Goal: Navigation & Orientation: Find specific page/section

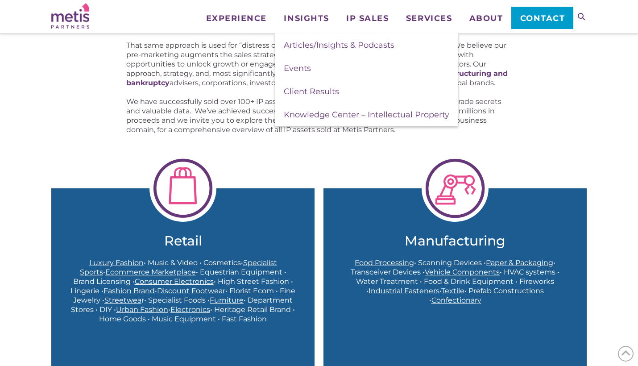
scroll to position [176, 0]
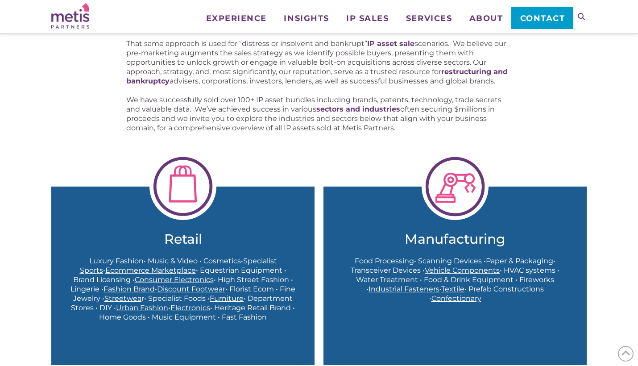
click at [132, 288] on span "Fashion Brand" at bounding box center [129, 289] width 51 height 8
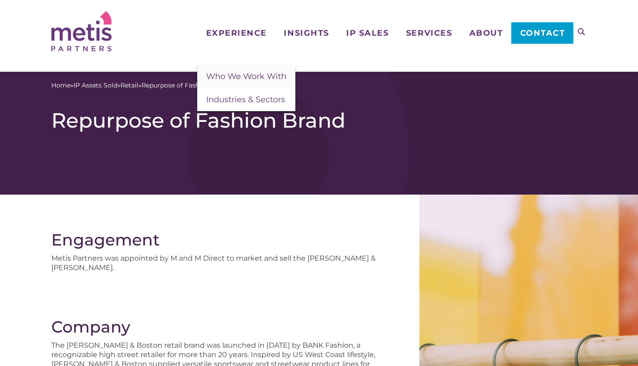
click at [243, 77] on span "Who We Work With" at bounding box center [246, 76] width 80 height 10
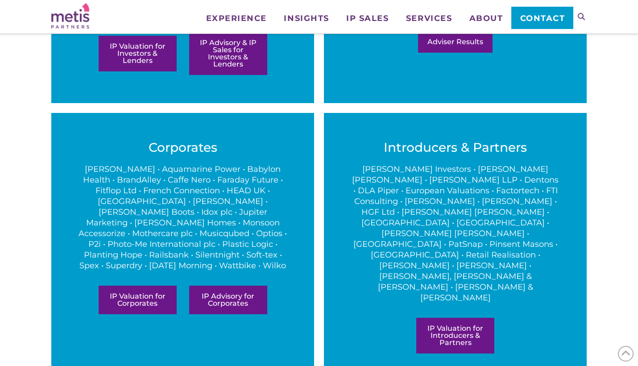
scroll to position [429, 0]
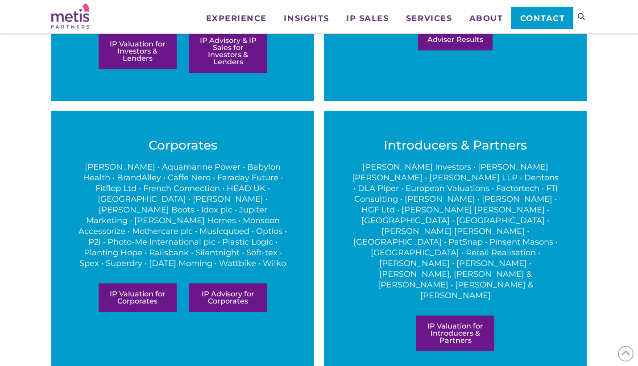
click at [29, 241] on div "At Metis Partners, we provide the all-important IP insights and narratives surr…" at bounding box center [319, 74] width 638 height 763
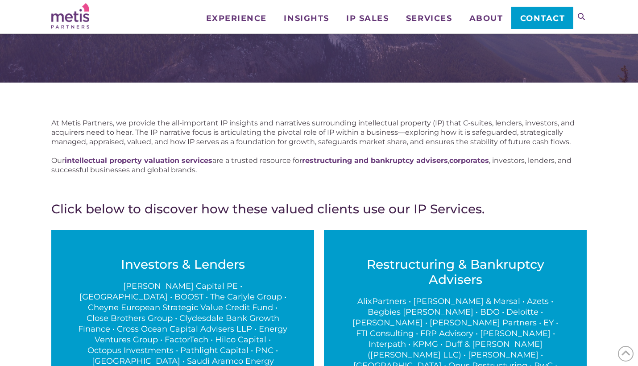
scroll to position [48, 0]
